Goal: Information Seeking & Learning: Check status

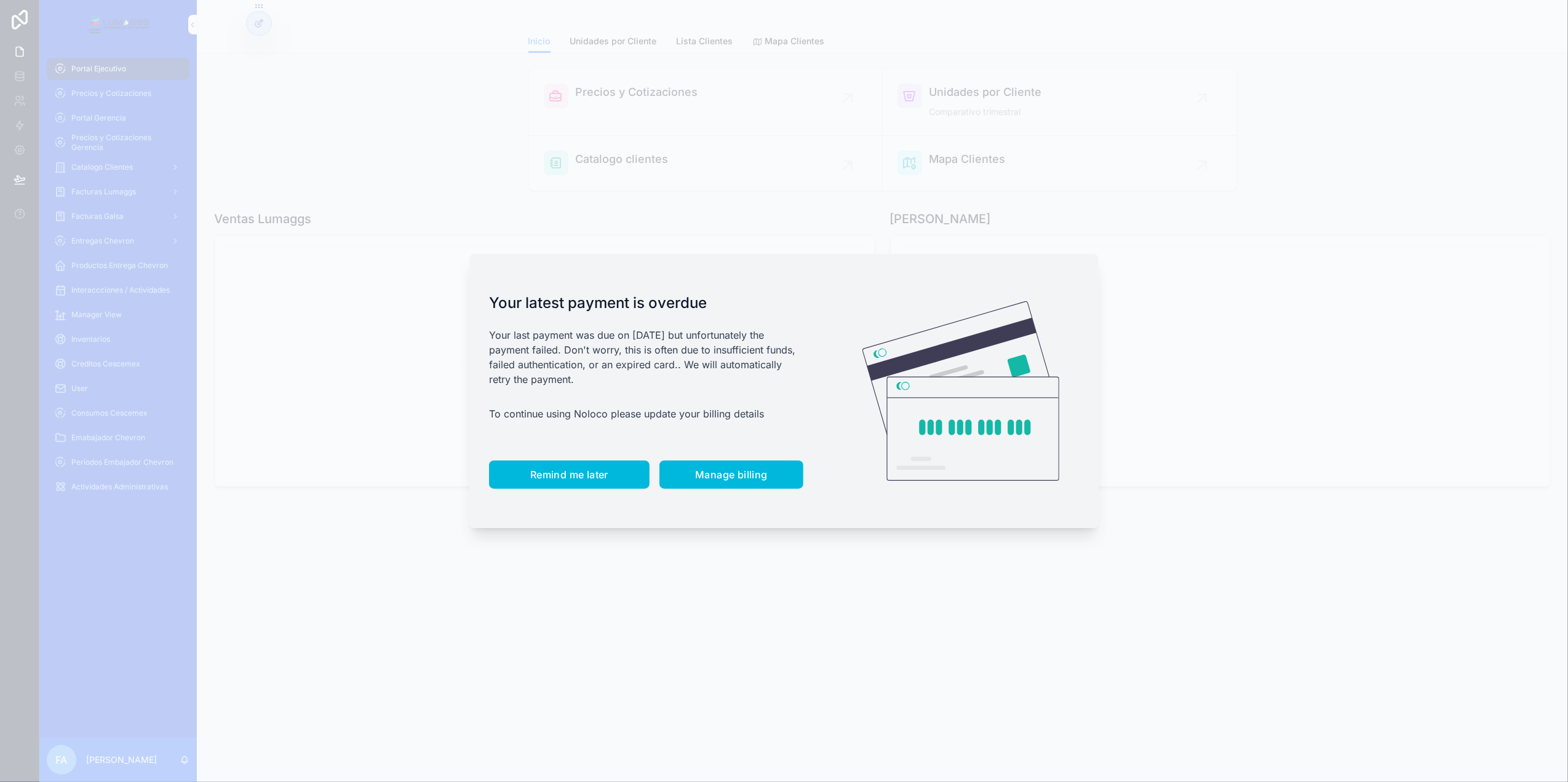
click at [514, 477] on button "Remind me later" at bounding box center [569, 475] width 160 height 28
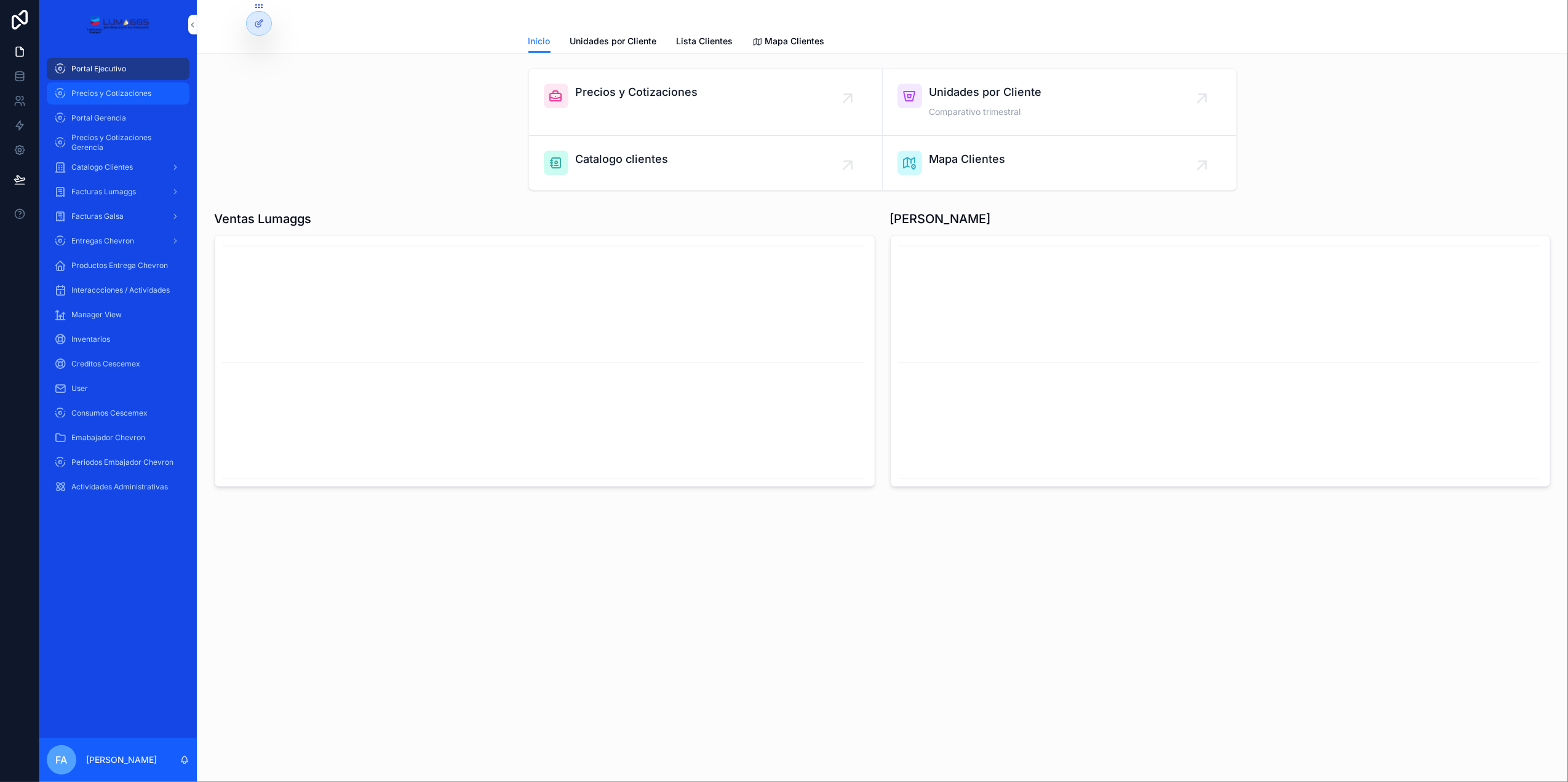
click at [127, 98] on div "Precios y Cotizaciones" at bounding box center [118, 93] width 128 height 20
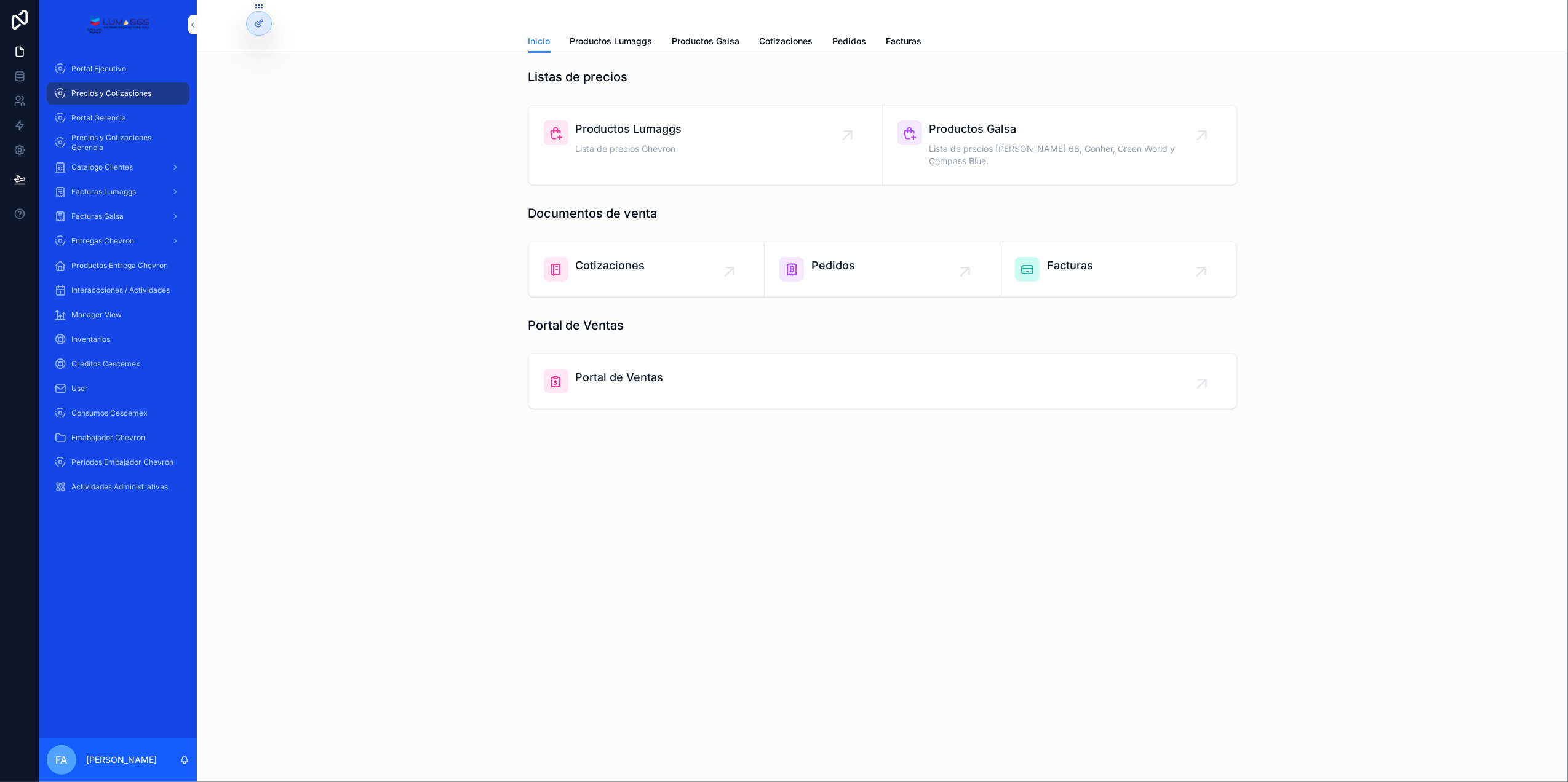
click at [963, 262] on div "Pedidos" at bounding box center [882, 269] width 206 height 25
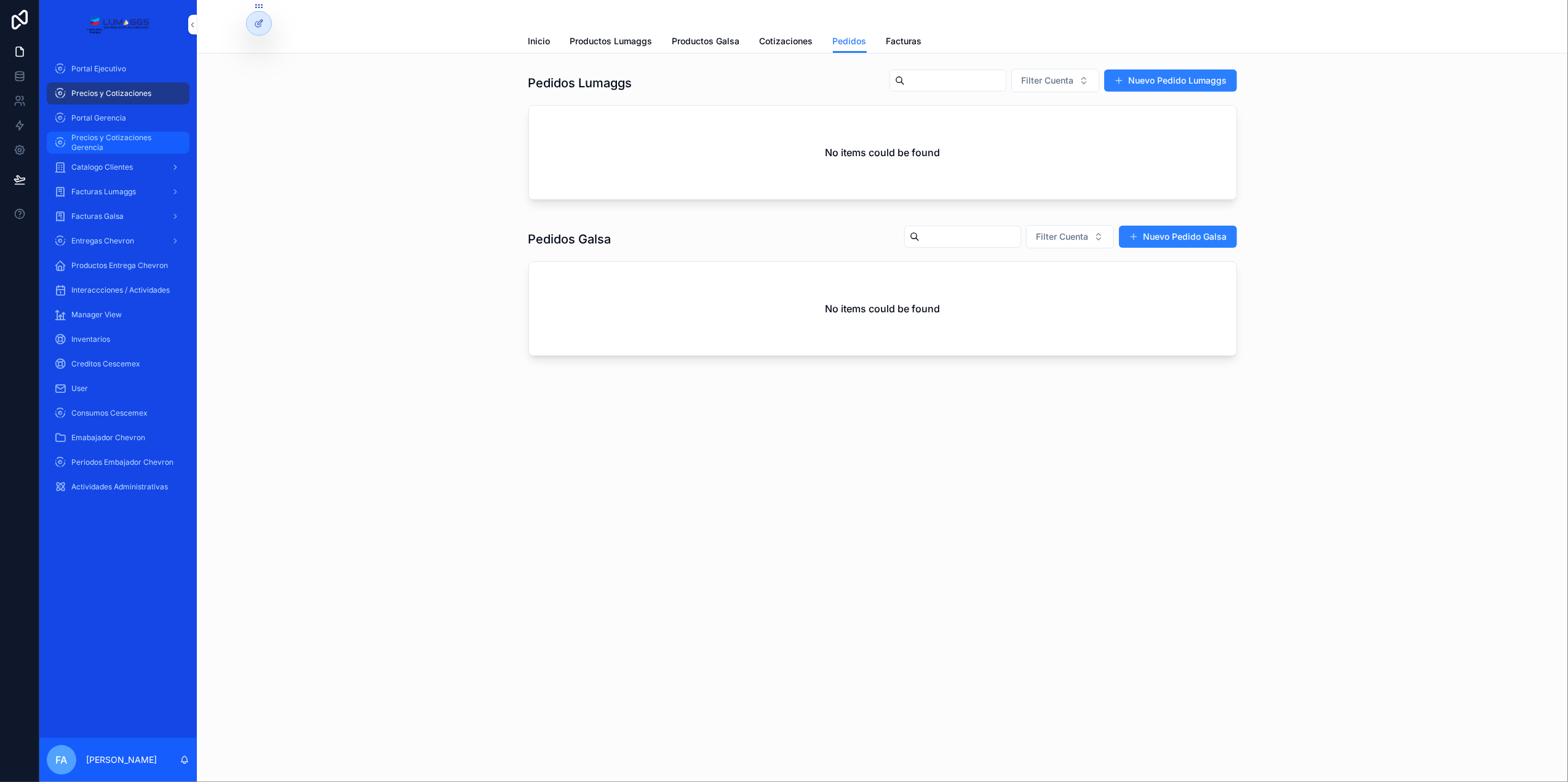
click at [114, 131] on link "Precios y Cotizaciones Gerencia" at bounding box center [118, 142] width 142 height 22
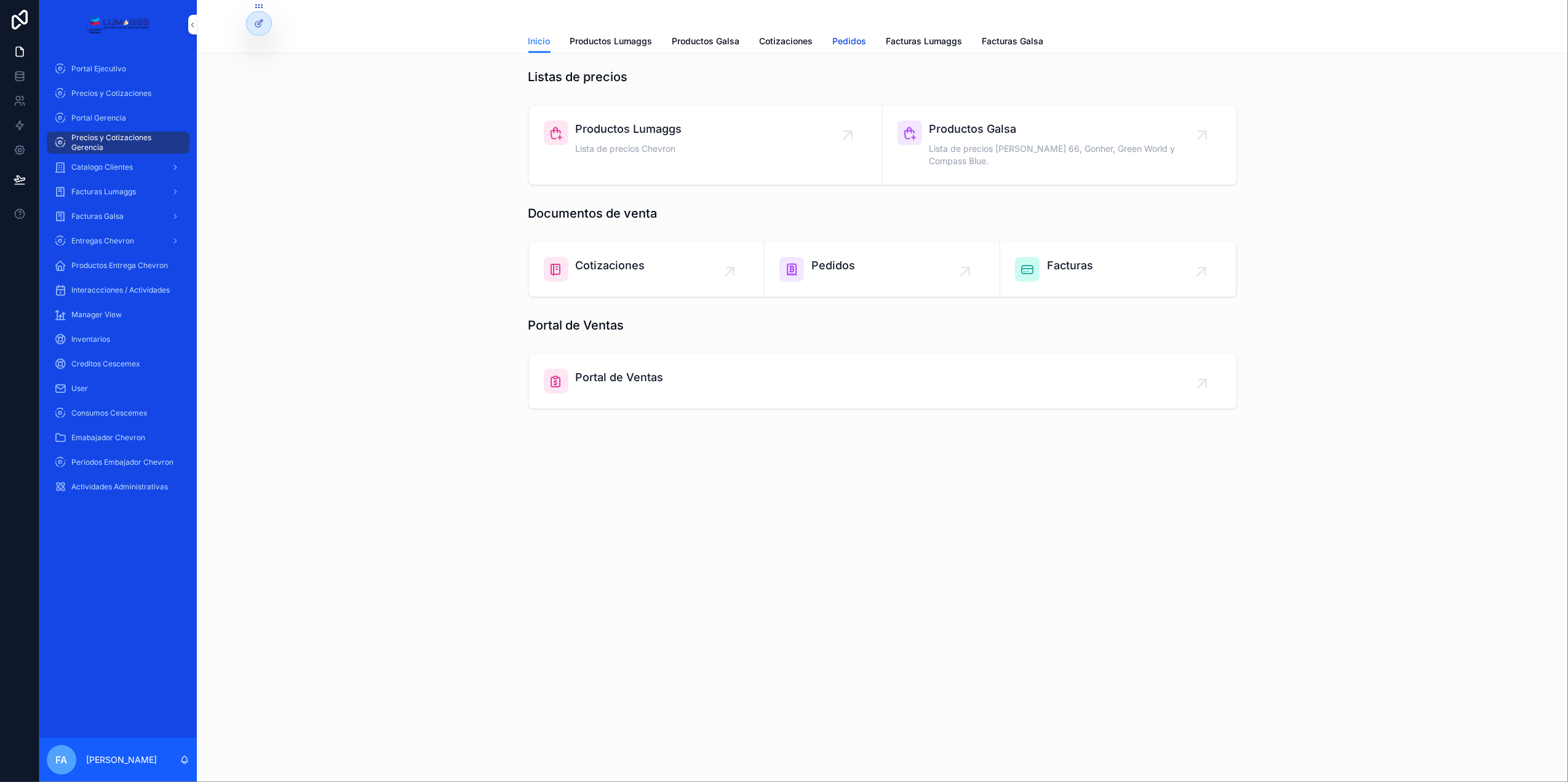
click at [844, 44] on span "Pedidos" at bounding box center [849, 41] width 34 height 12
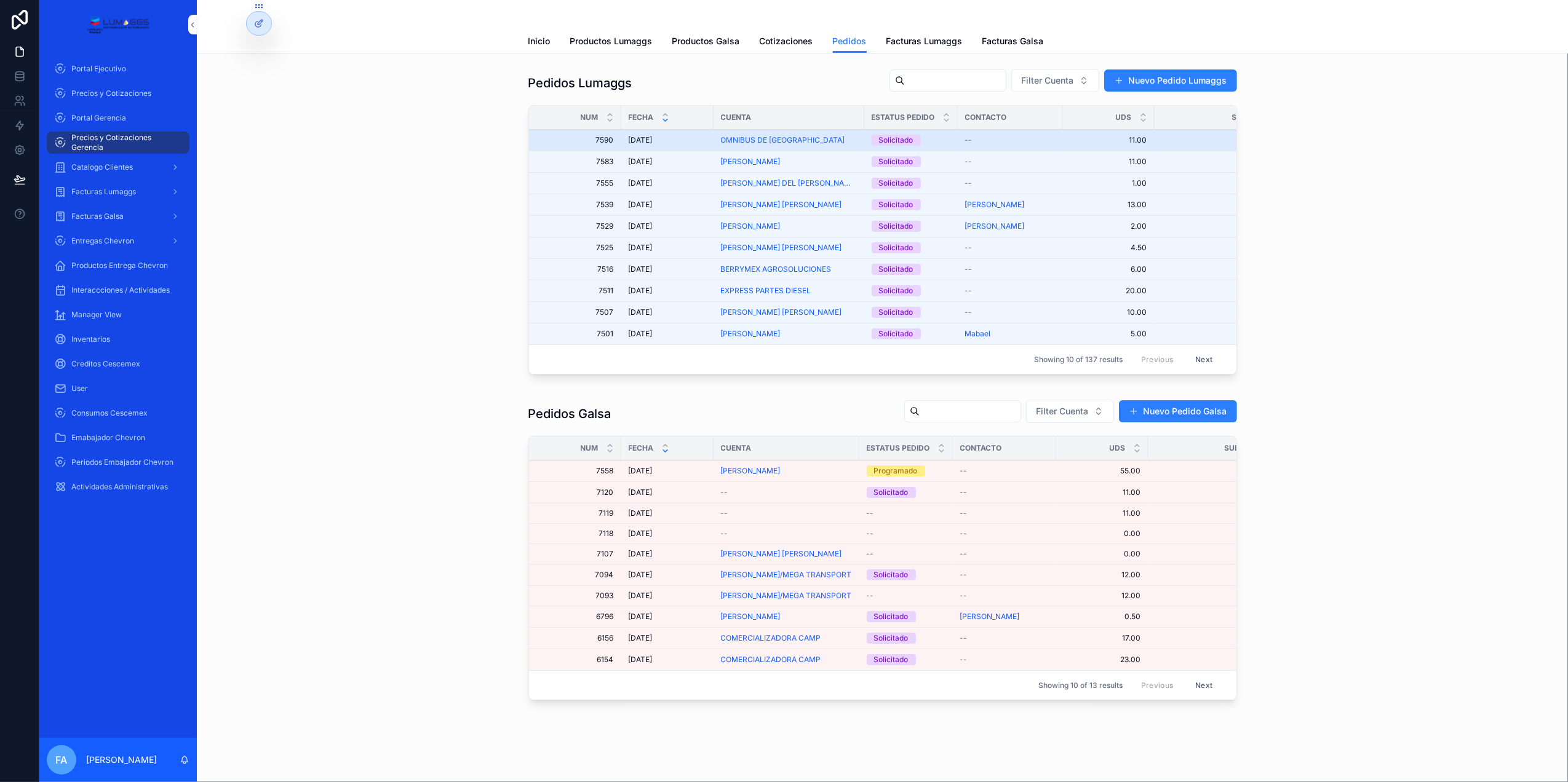
click at [595, 136] on span "7590" at bounding box center [579, 140] width 70 height 10
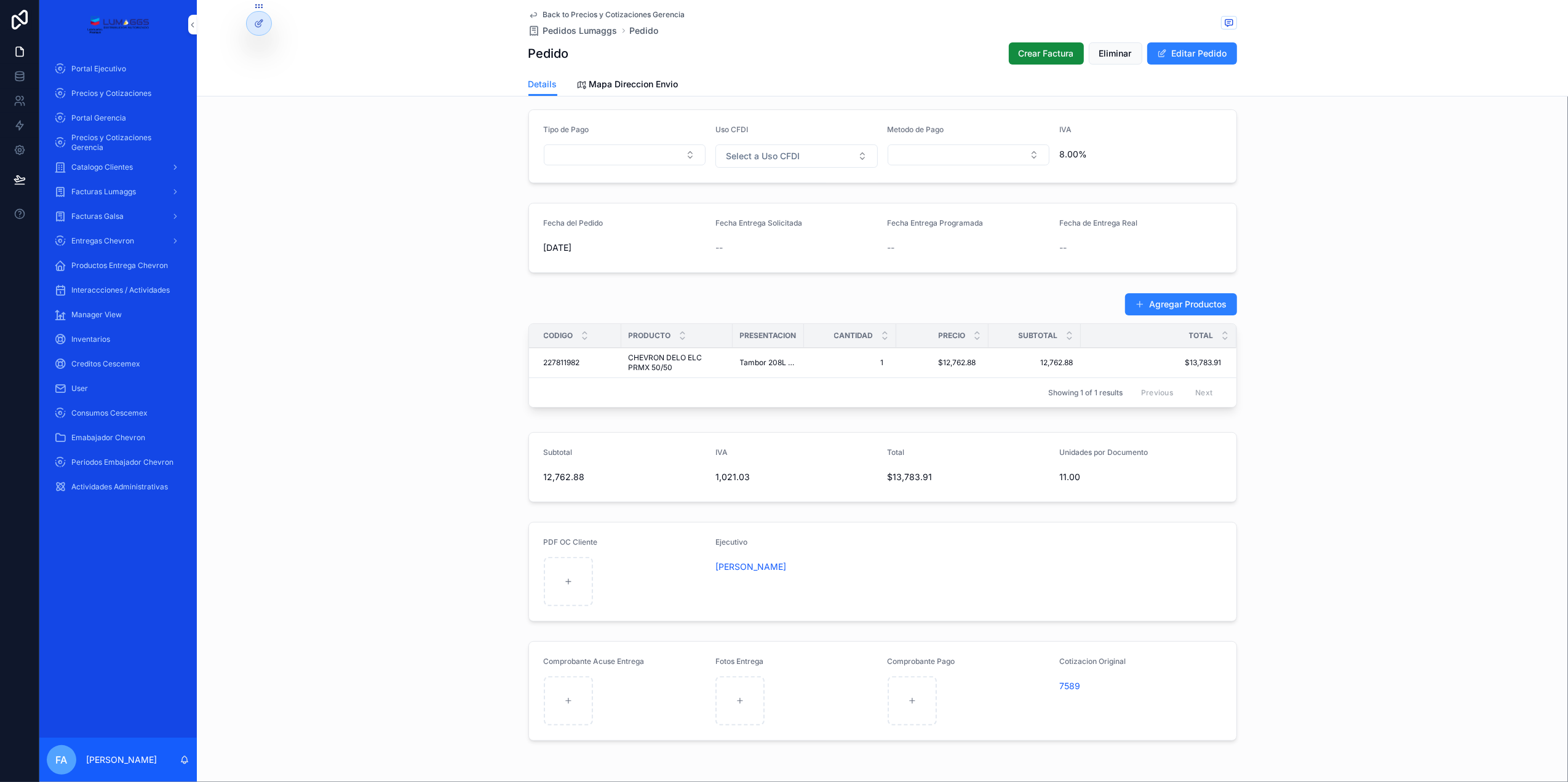
scroll to position [328, 0]
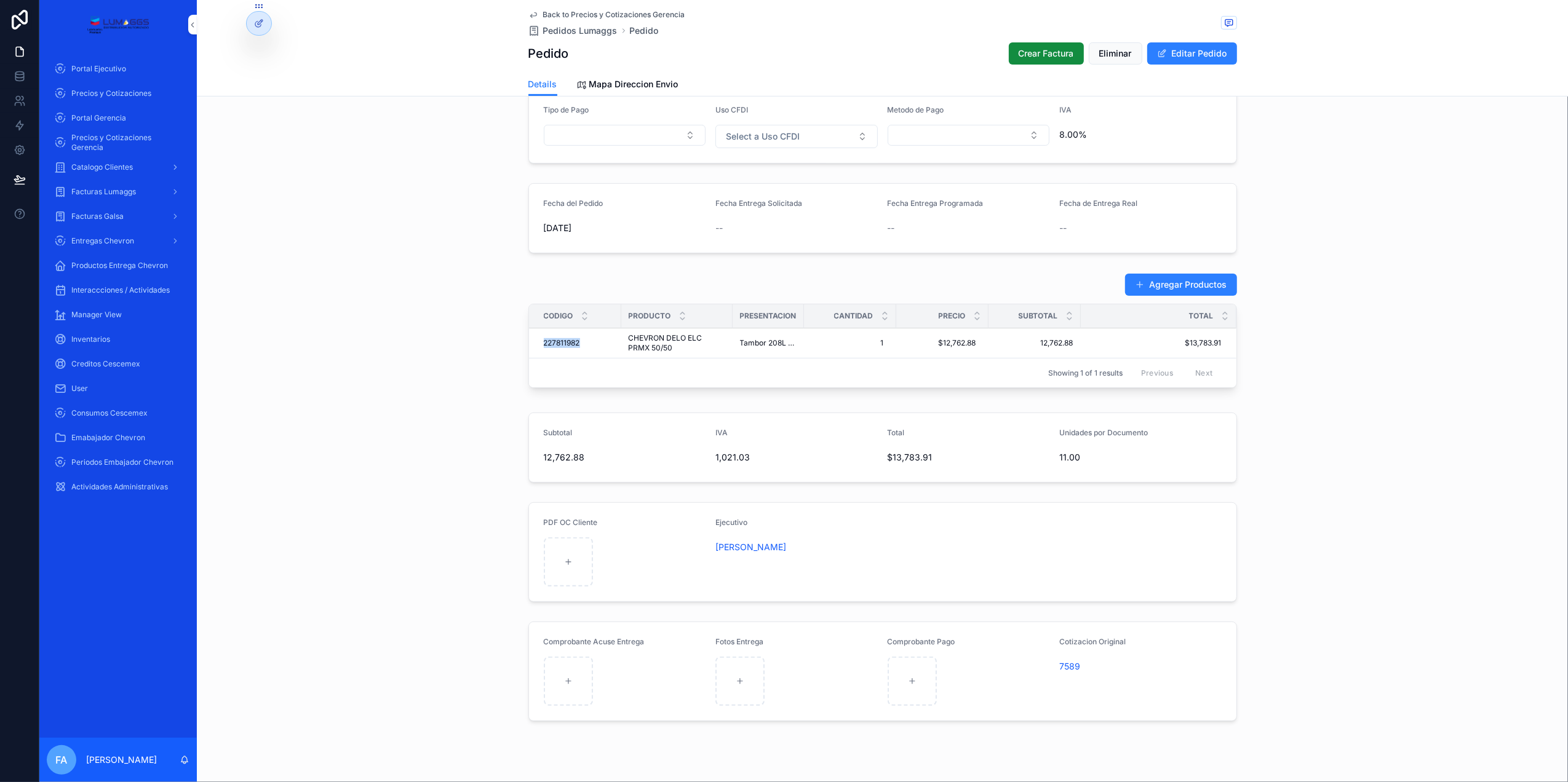
drag, startPoint x: 584, startPoint y: 352, endPoint x: 533, endPoint y: 357, distance: 51.2
click at [533, 357] on td "227811982 227811982" at bounding box center [575, 343] width 92 height 30
copy span "227811982"
click at [557, 28] on span "Pedidos Lumaggs" at bounding box center [580, 31] width 74 height 12
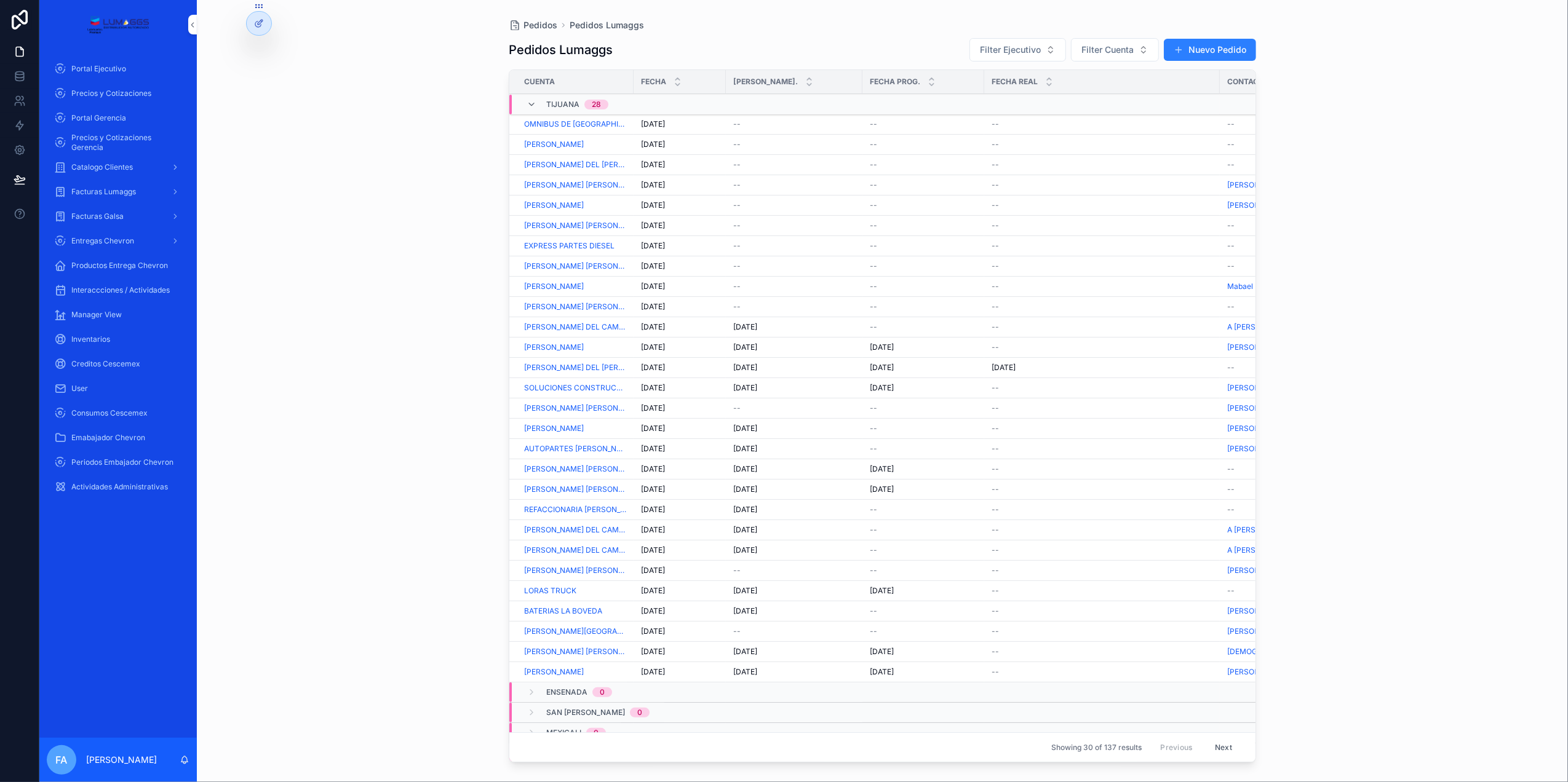
click at [720, 141] on td "[DATE] [DATE]" at bounding box center [680, 144] width 92 height 20
click at [665, 142] on span "[DATE]" at bounding box center [653, 144] width 24 height 10
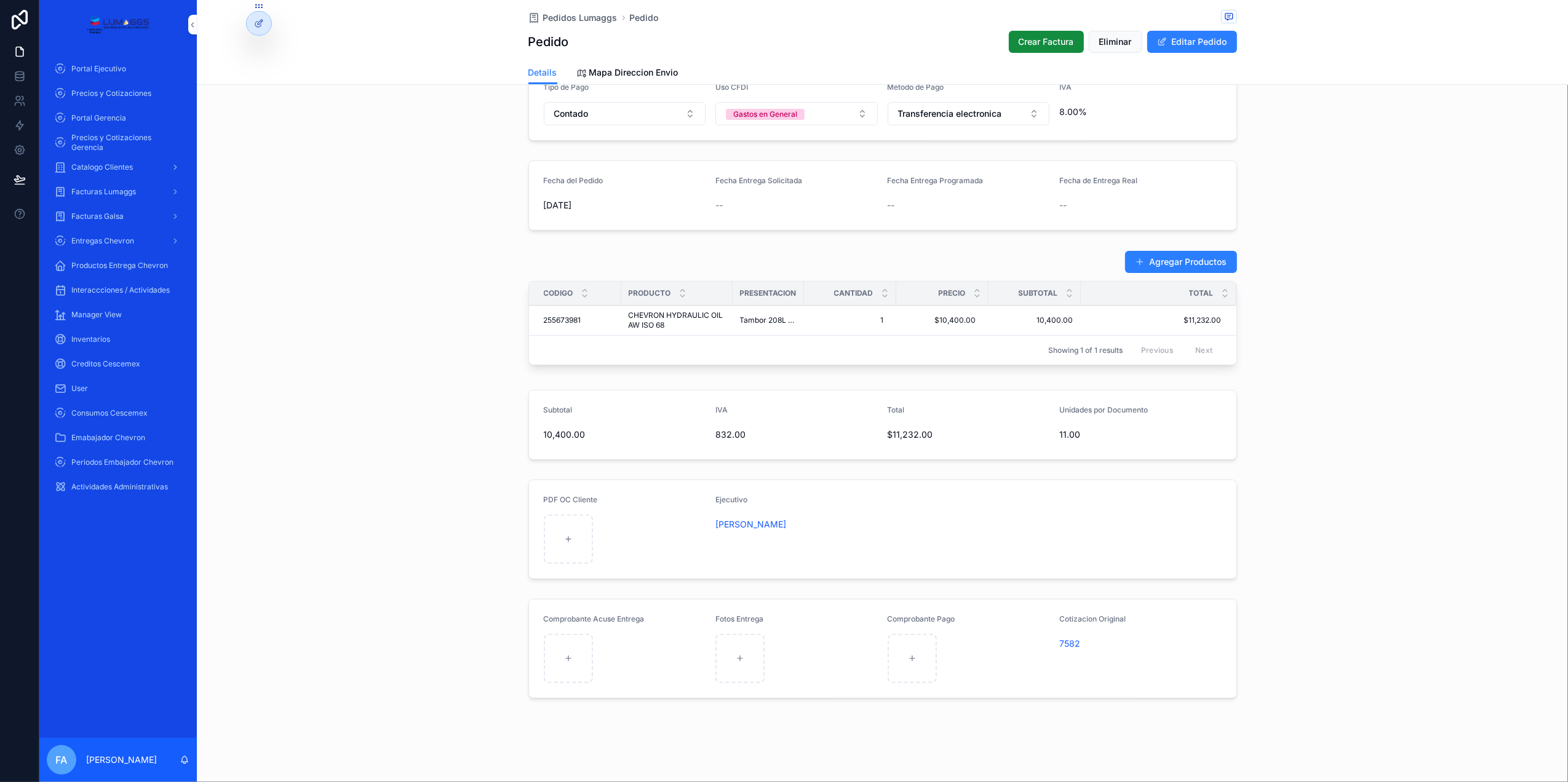
scroll to position [343, 0]
drag, startPoint x: 583, startPoint y: 327, endPoint x: 535, endPoint y: 331, distance: 48.2
click at [535, 331] on td "255673981 255673981" at bounding box center [575, 320] width 92 height 30
copy span "255673981"
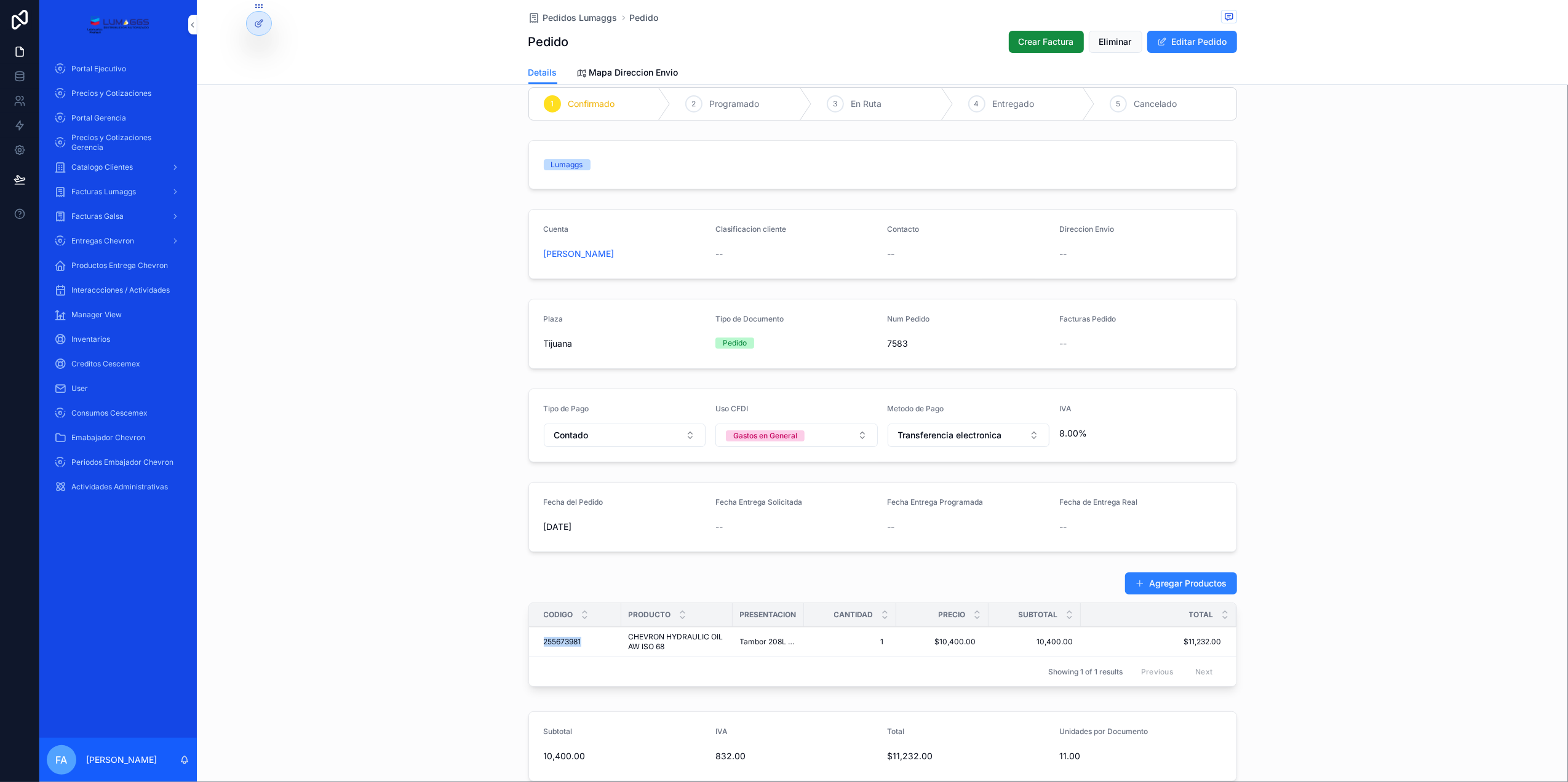
scroll to position [15, 0]
drag, startPoint x: 670, startPoint y: 267, endPoint x: 537, endPoint y: 278, distance: 133.5
click at [537, 278] on form "Cuenta [PERSON_NAME] Clasificacion cliente -- Contacto -- Direccion Envio --" at bounding box center [883, 246] width 707 height 69
copy span "[PERSON_NAME]"
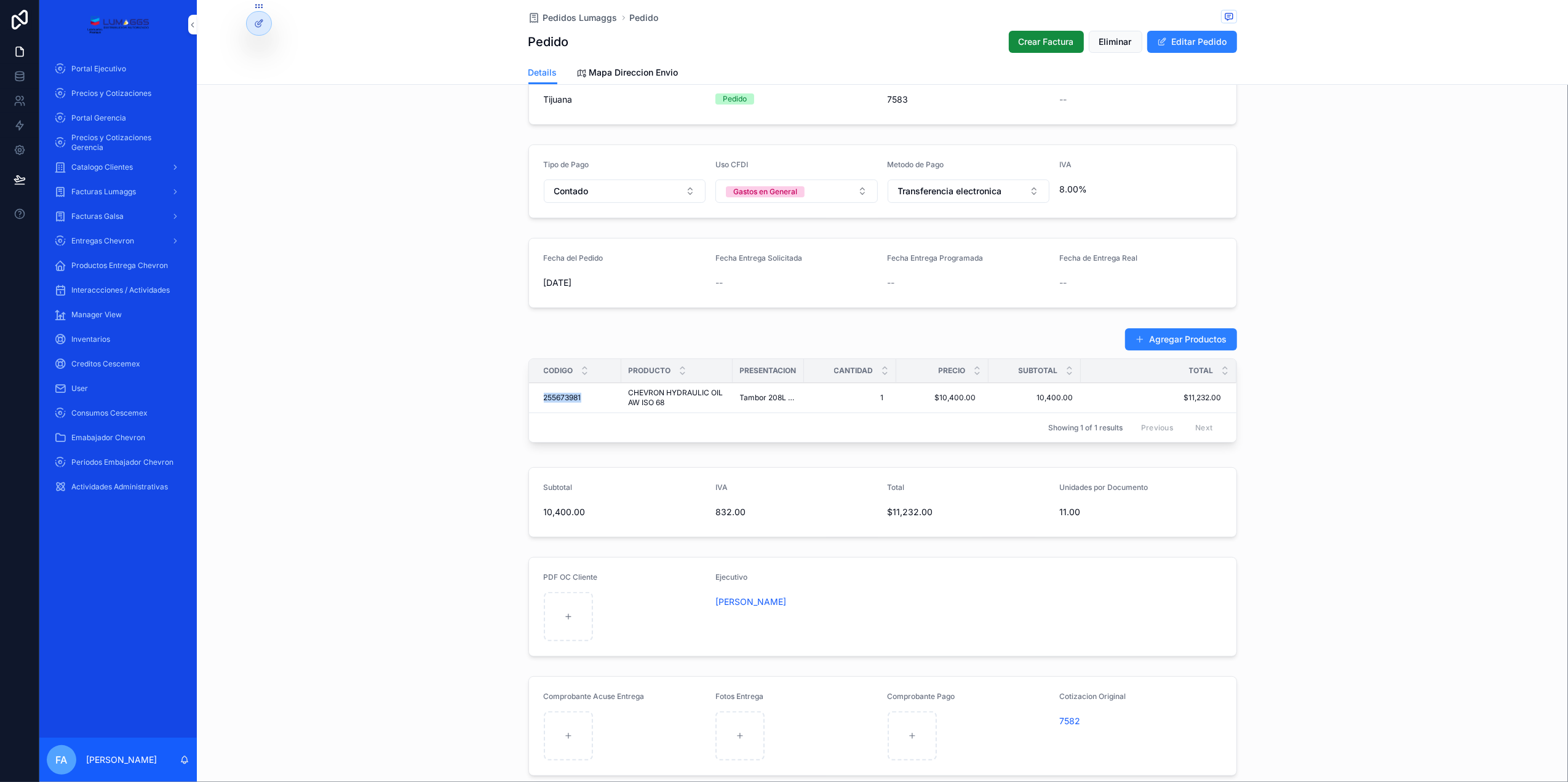
scroll to position [343, 0]
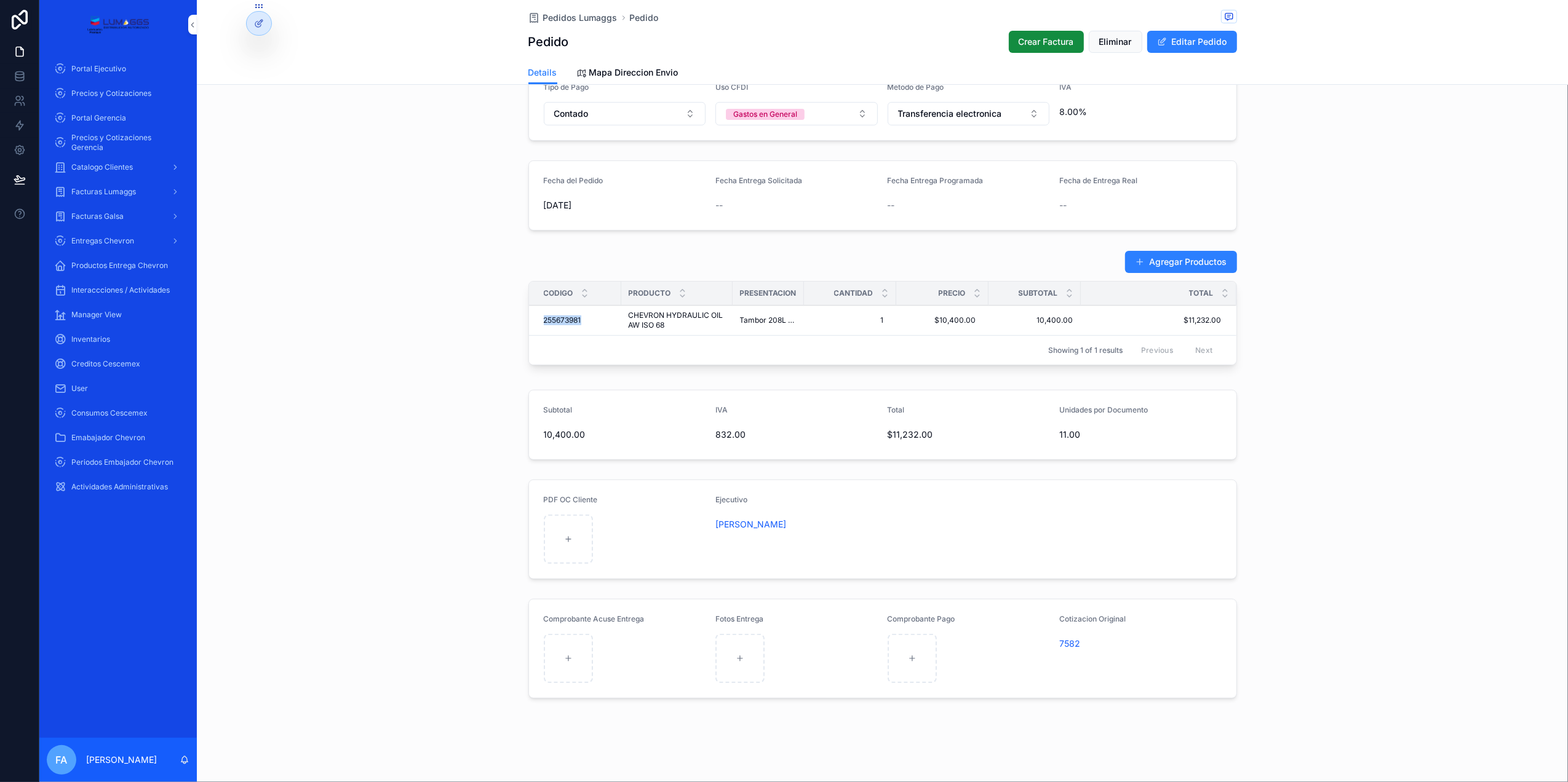
drag, startPoint x: 580, startPoint y: 326, endPoint x: 534, endPoint y: 333, distance: 46.5
click at [534, 333] on td "255673981 255673981" at bounding box center [575, 320] width 92 height 30
copy span "255673981"
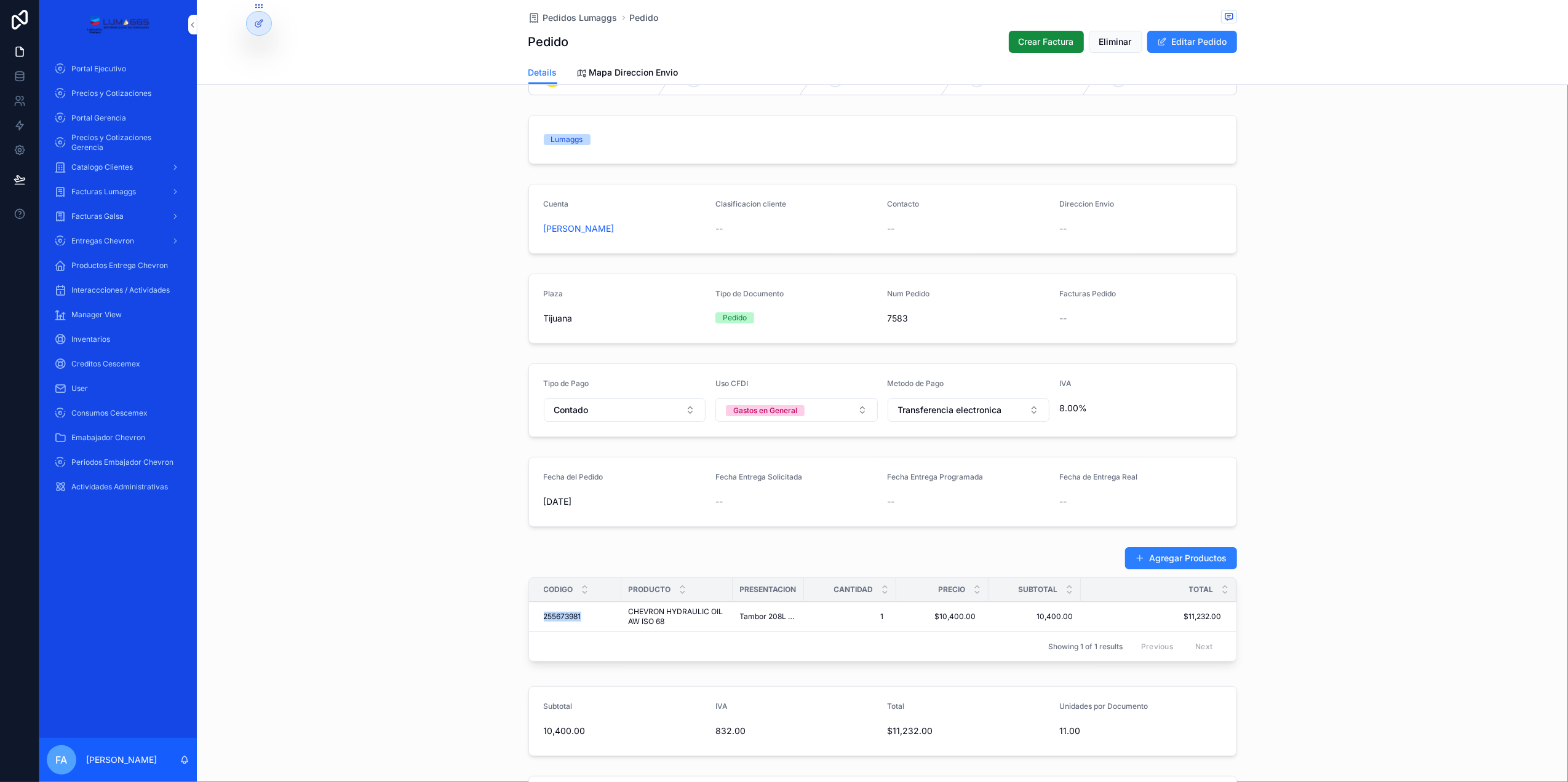
scroll to position [15, 0]
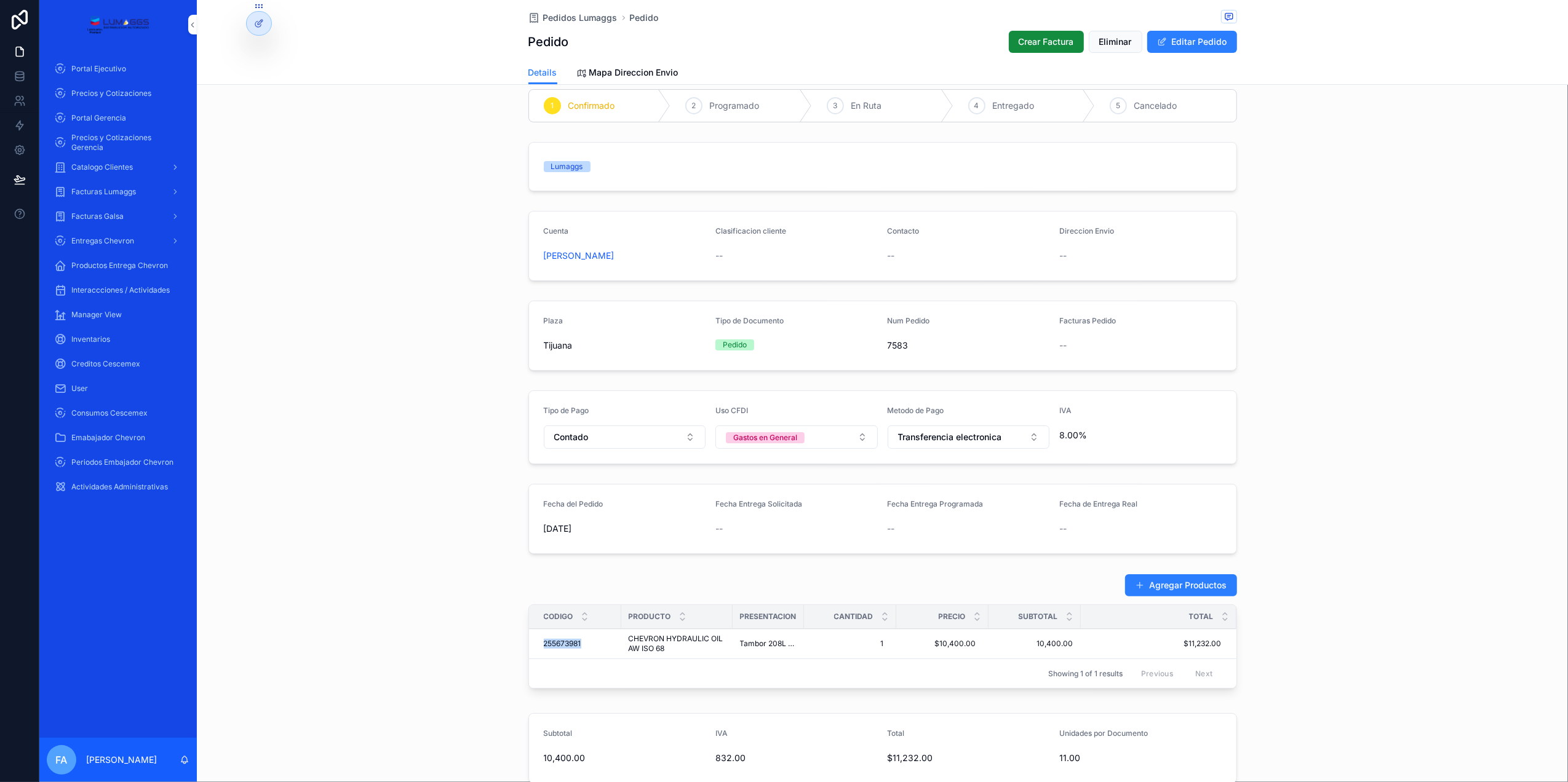
drag, startPoint x: 668, startPoint y: 261, endPoint x: 530, endPoint y: 266, distance: 138.1
click at [530, 266] on form "Cuenta [PERSON_NAME] Clasificacion cliente -- Contacto -- Direccion Envio --" at bounding box center [883, 246] width 707 height 69
copy span "[PERSON_NAME]"
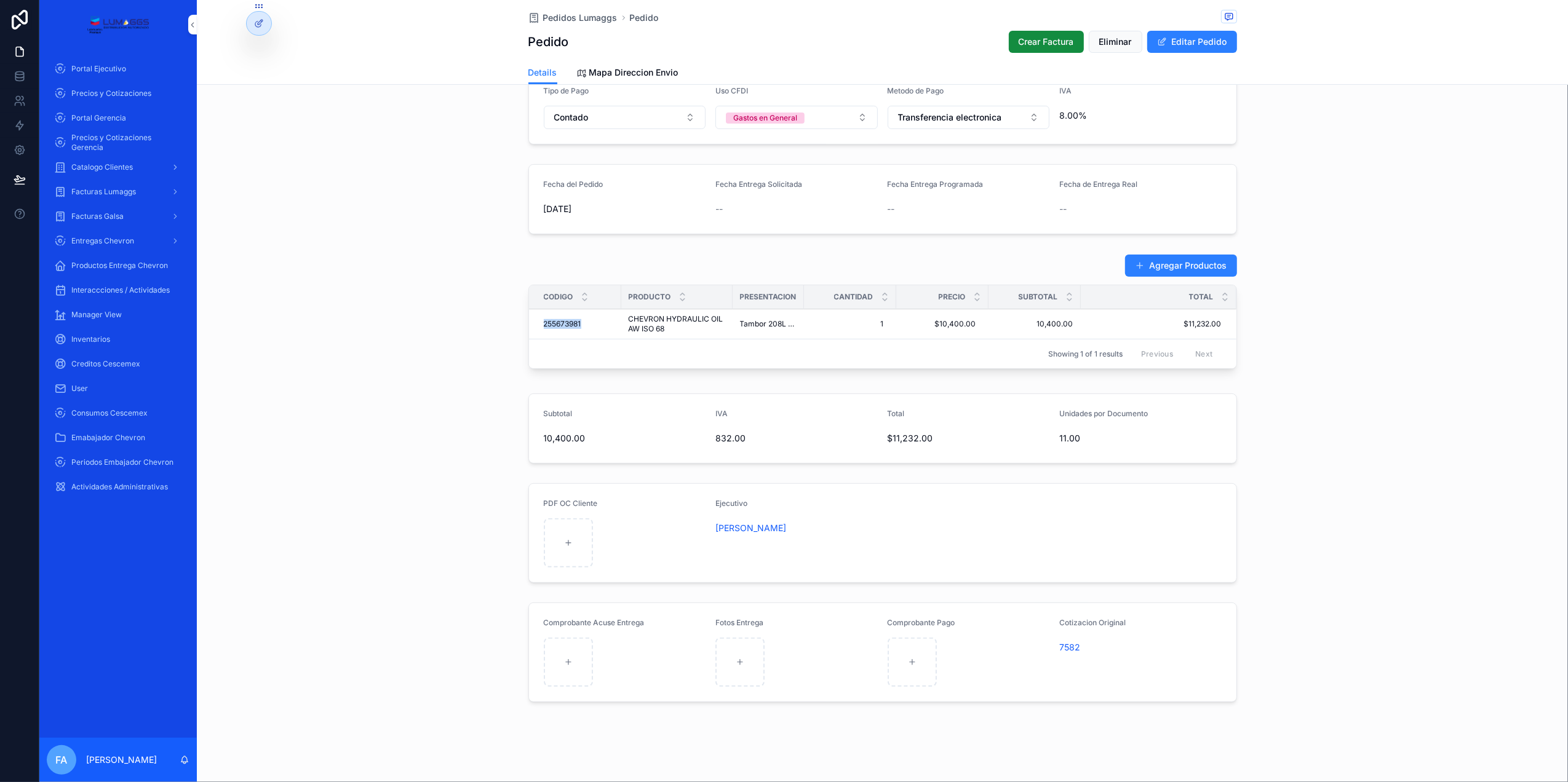
scroll to position [343, 0]
click at [1071, 643] on span "7582" at bounding box center [1070, 644] width 21 height 12
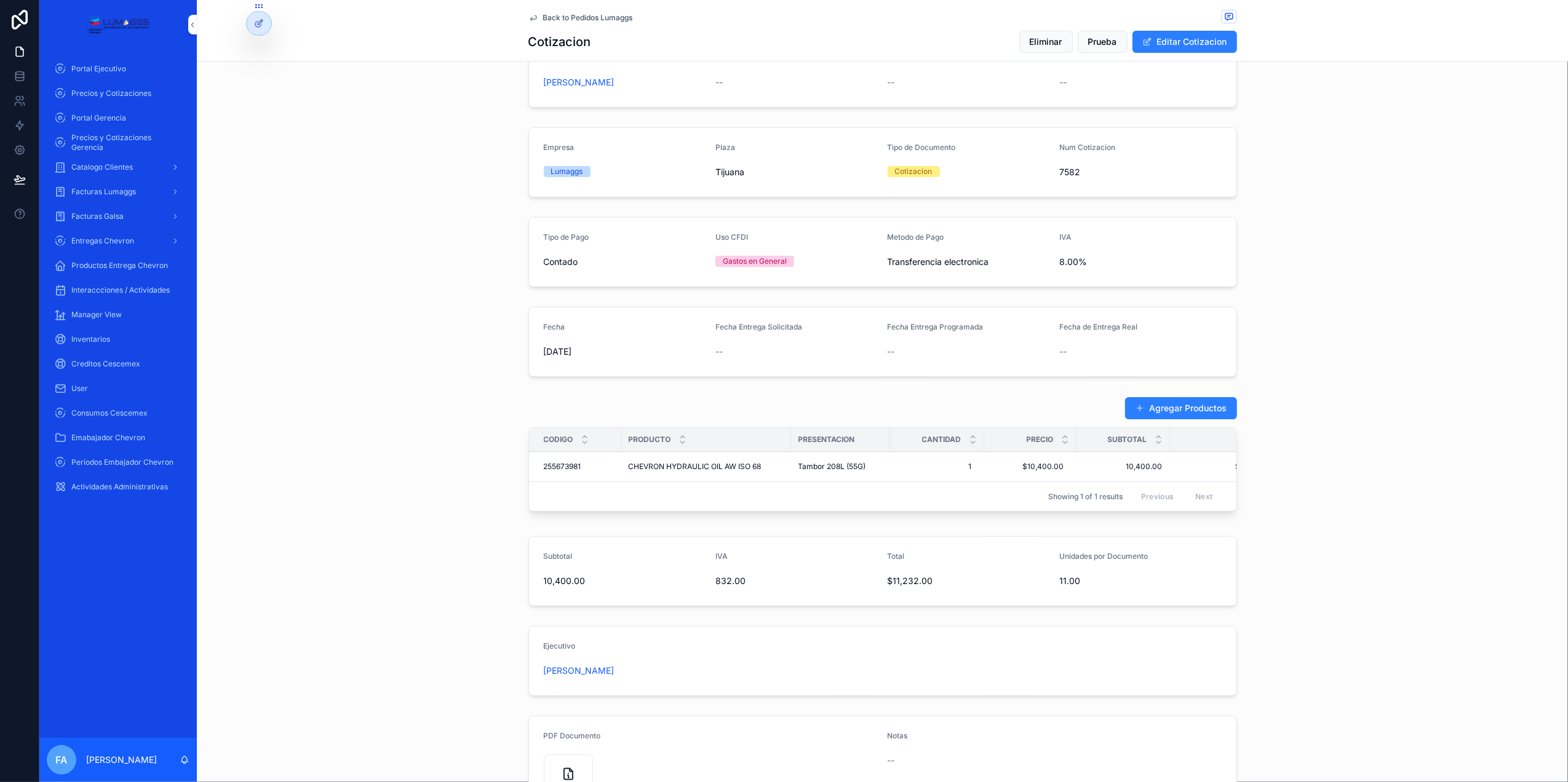
scroll to position [237, 0]
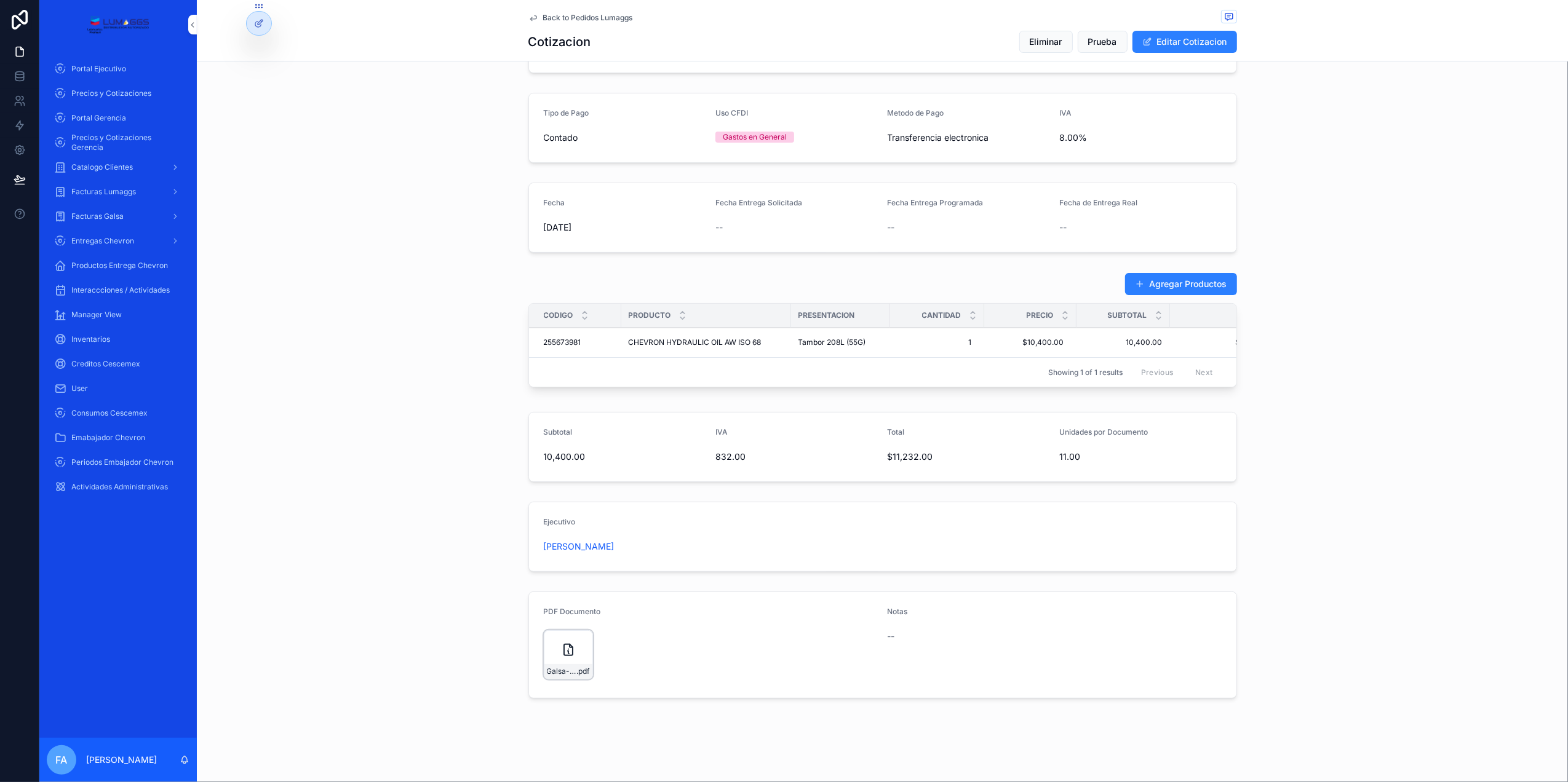
click at [0, 0] on icon "scrollable content" at bounding box center [0, 0] width 0 height 0
click at [0, 0] on div "scrollable content" at bounding box center [0, 0] width 0 height 0
